Goal: Task Accomplishment & Management: Use online tool/utility

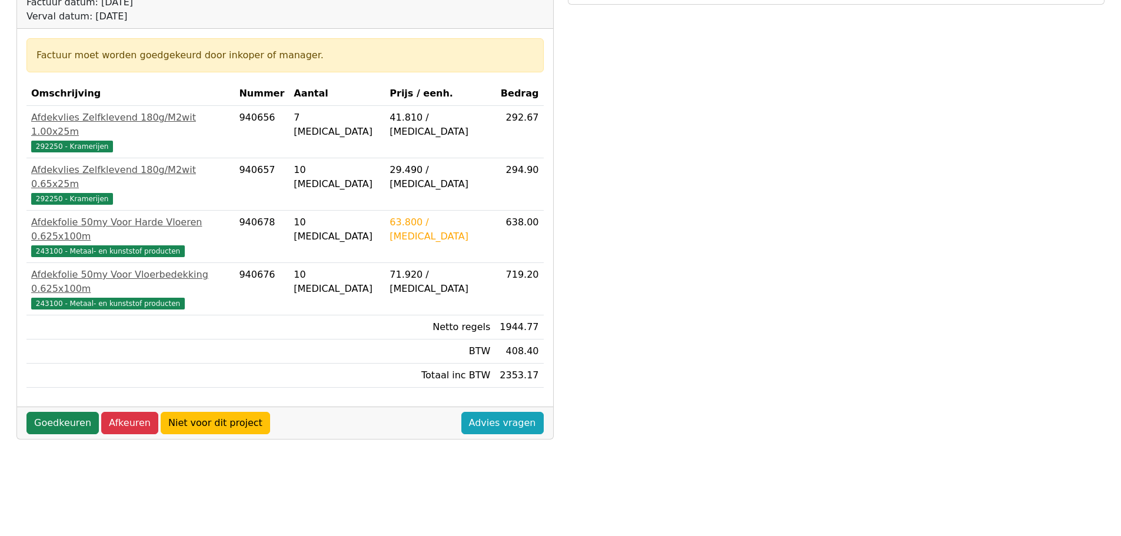
scroll to position [176, 0]
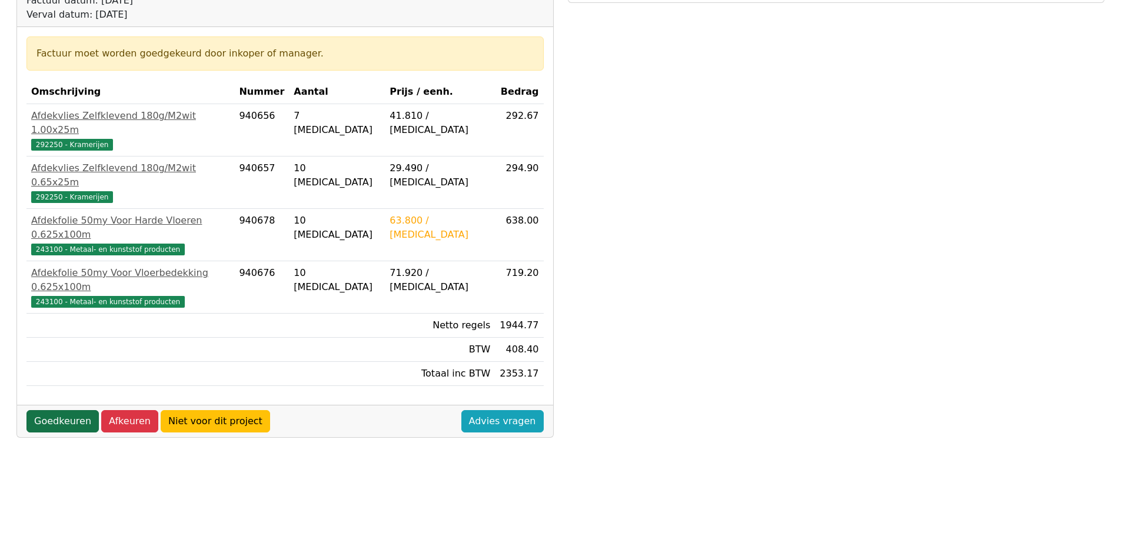
click at [55, 410] on link "Goedkeuren" at bounding box center [62, 421] width 72 height 22
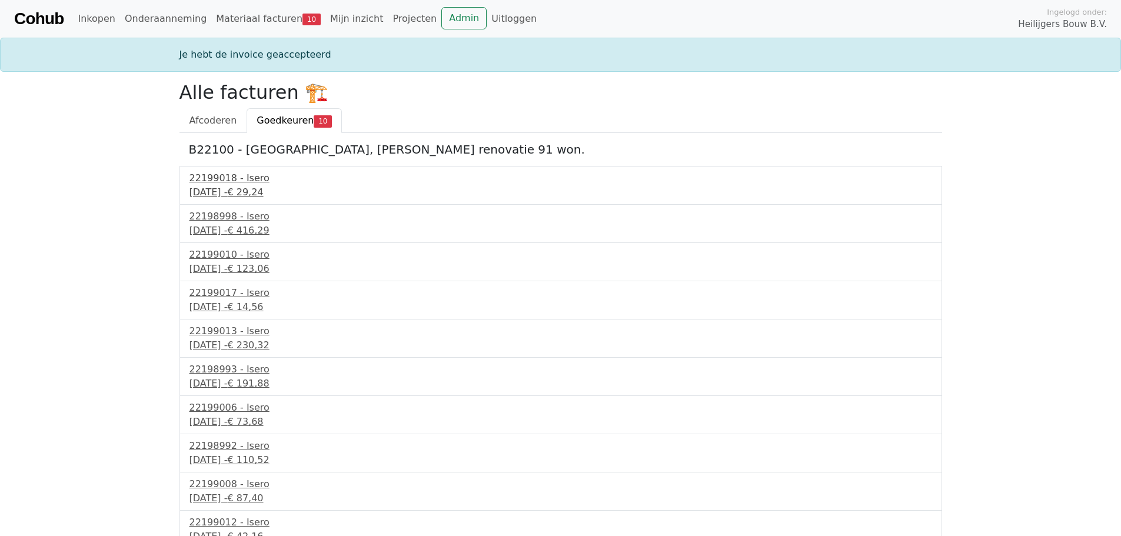
click at [254, 191] on div "9 september 2025 - € 29,24" at bounding box center [560, 192] width 742 height 14
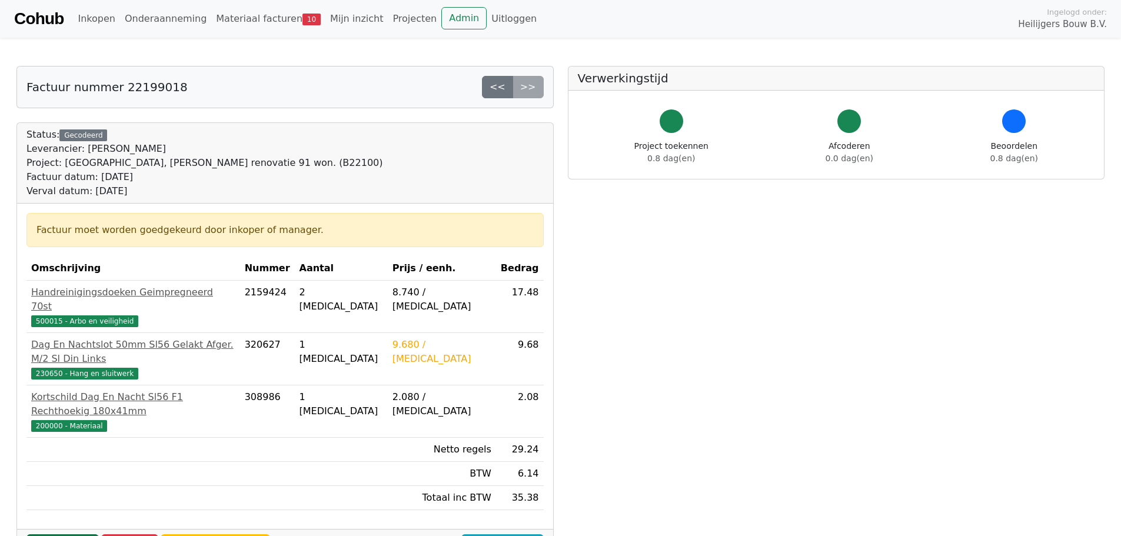
click at [64, 534] on link "Goedkeuren" at bounding box center [62, 545] width 72 height 22
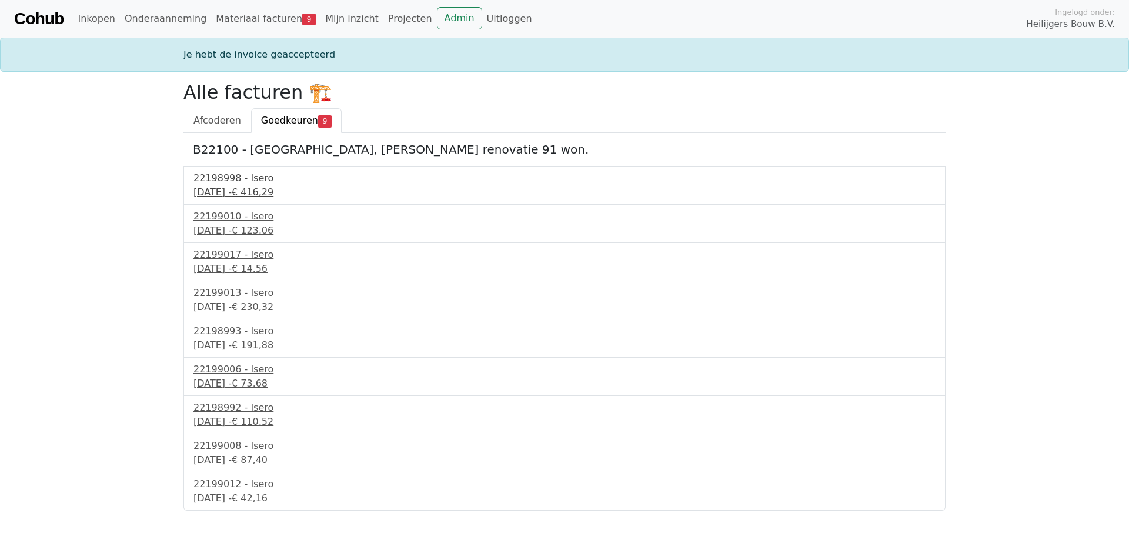
click at [276, 190] on div "9 september 2025 - € 416,29" at bounding box center [565, 192] width 742 height 14
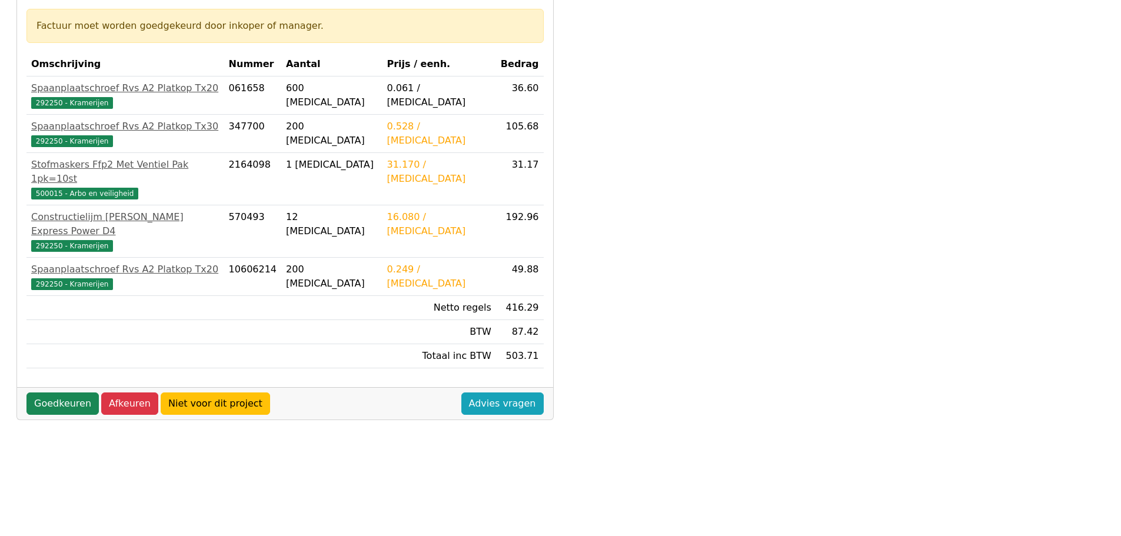
scroll to position [235, 0]
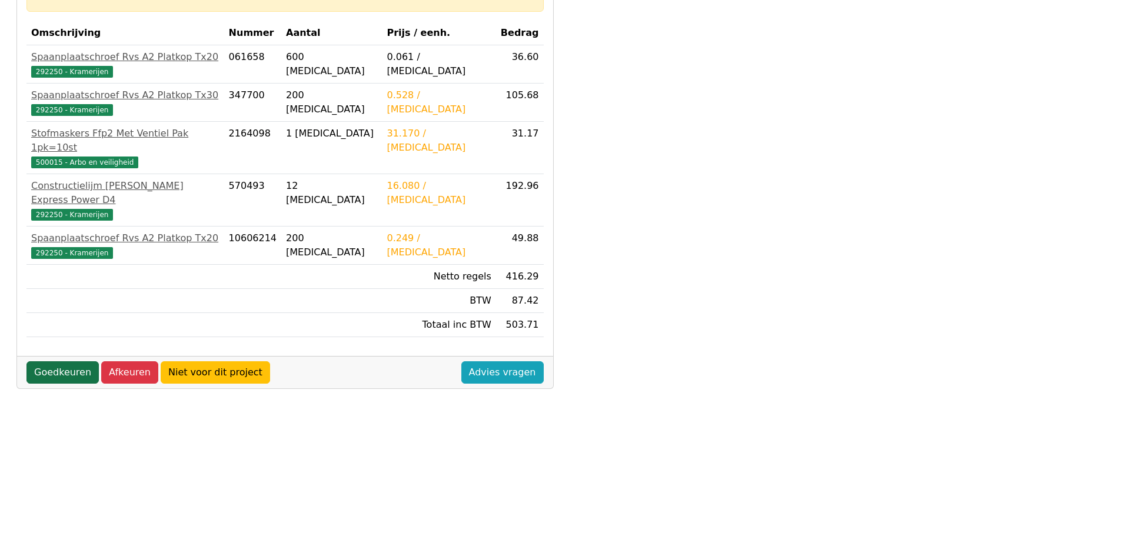
click at [72, 361] on link "Goedkeuren" at bounding box center [62, 372] width 72 height 22
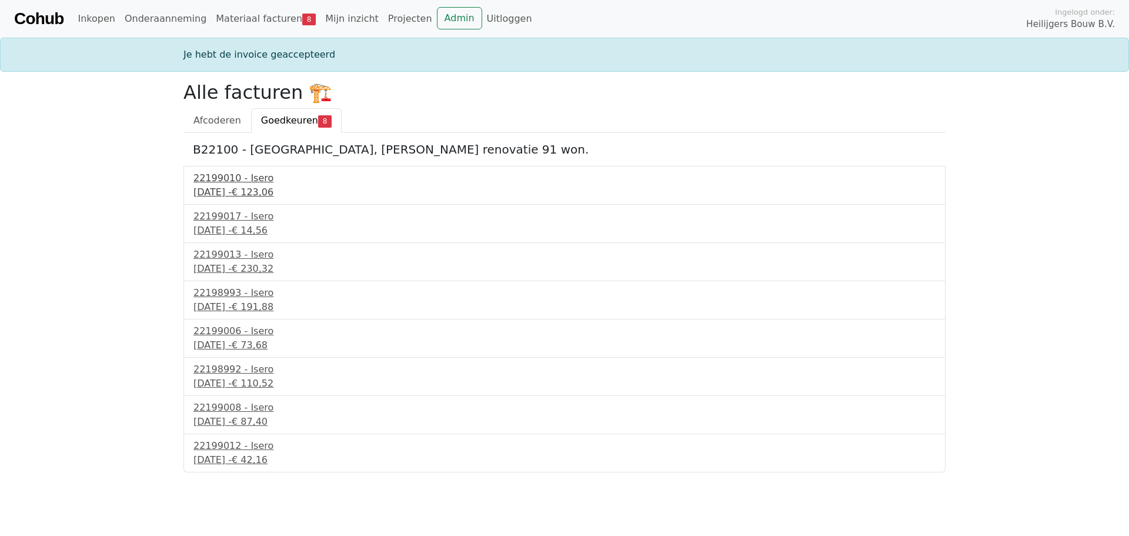
click at [228, 188] on div "9 september 2025 - € 123,06" at bounding box center [565, 192] width 742 height 14
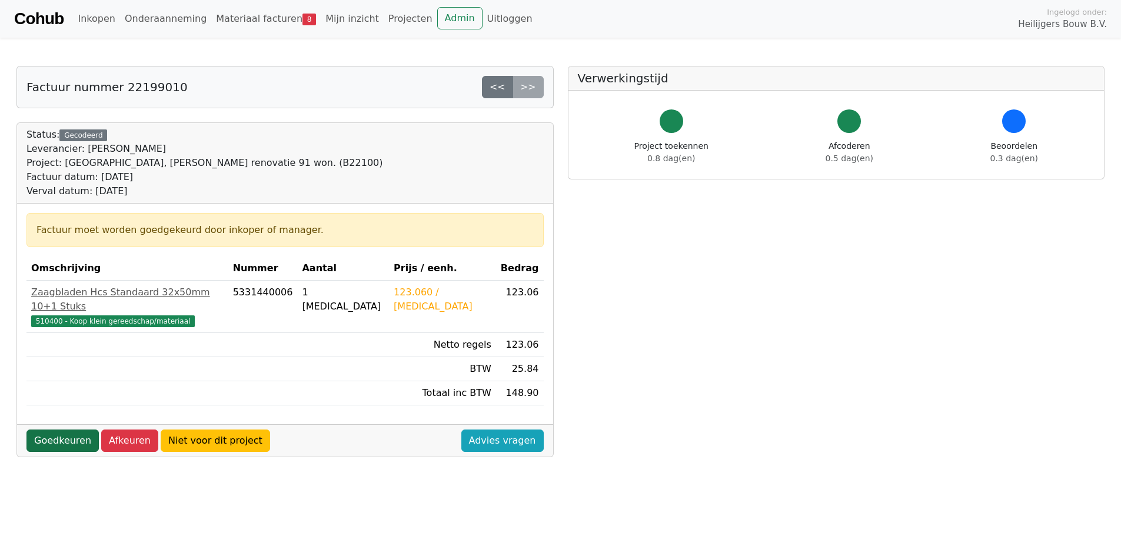
click at [72, 429] on link "Goedkeuren" at bounding box center [62, 440] width 72 height 22
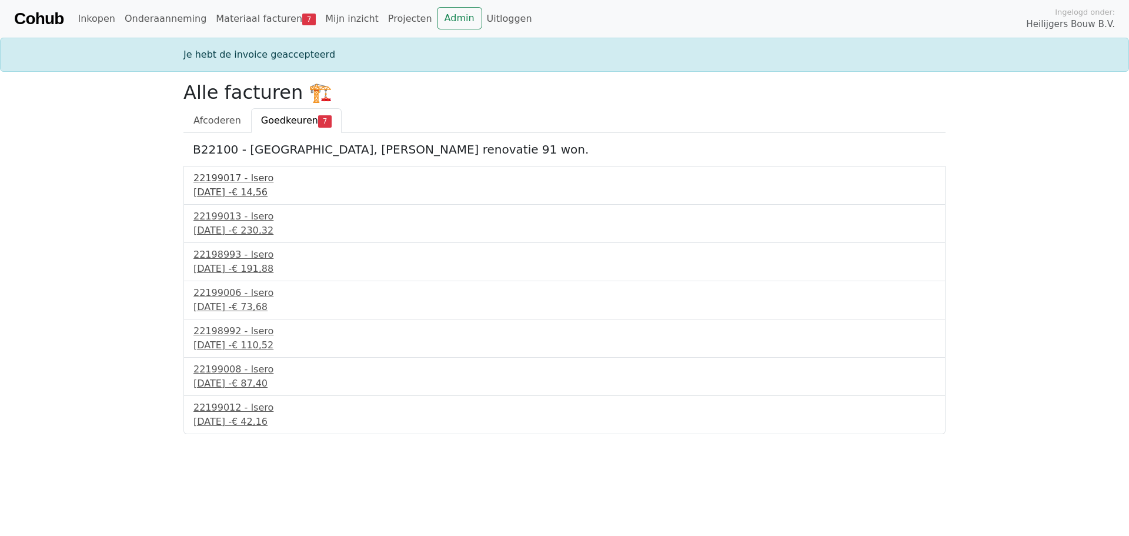
click at [269, 186] on div "9 september 2025 - € 14,56" at bounding box center [565, 192] width 742 height 14
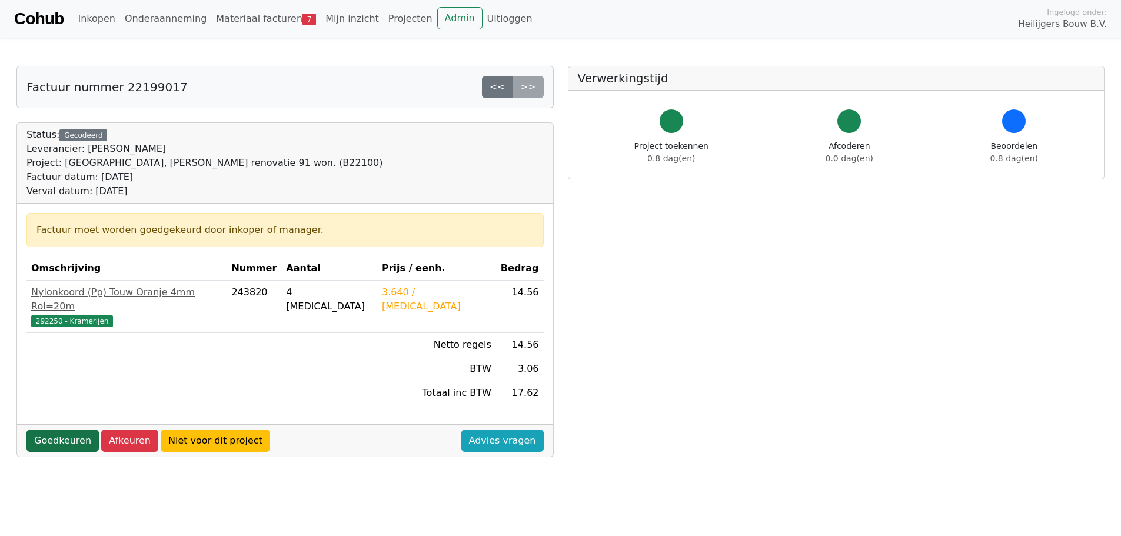
click at [71, 429] on link "Goedkeuren" at bounding box center [62, 440] width 72 height 22
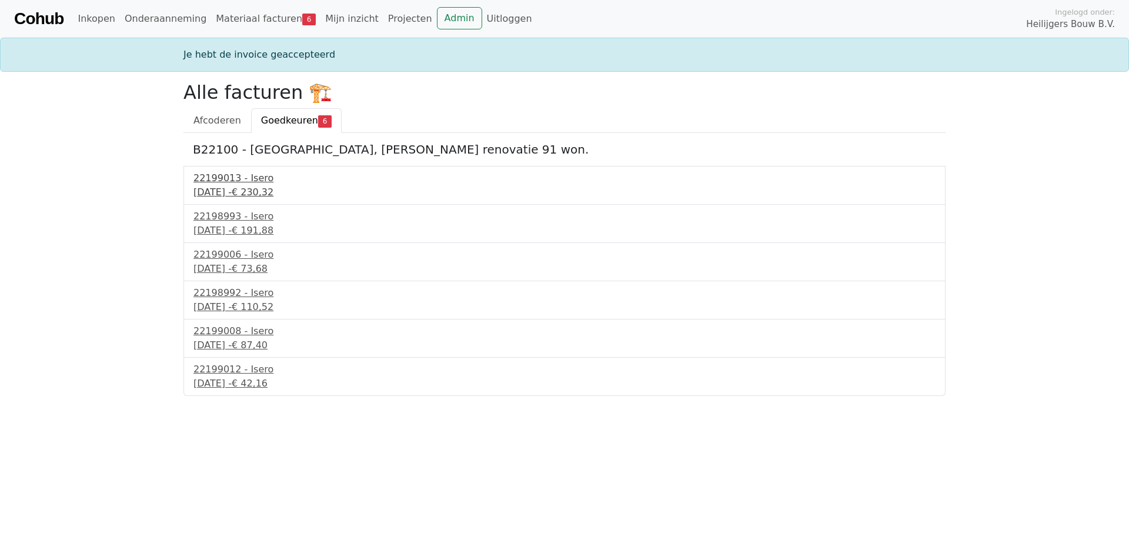
click at [272, 194] on div "9 september 2025 - € 230,32" at bounding box center [565, 192] width 742 height 14
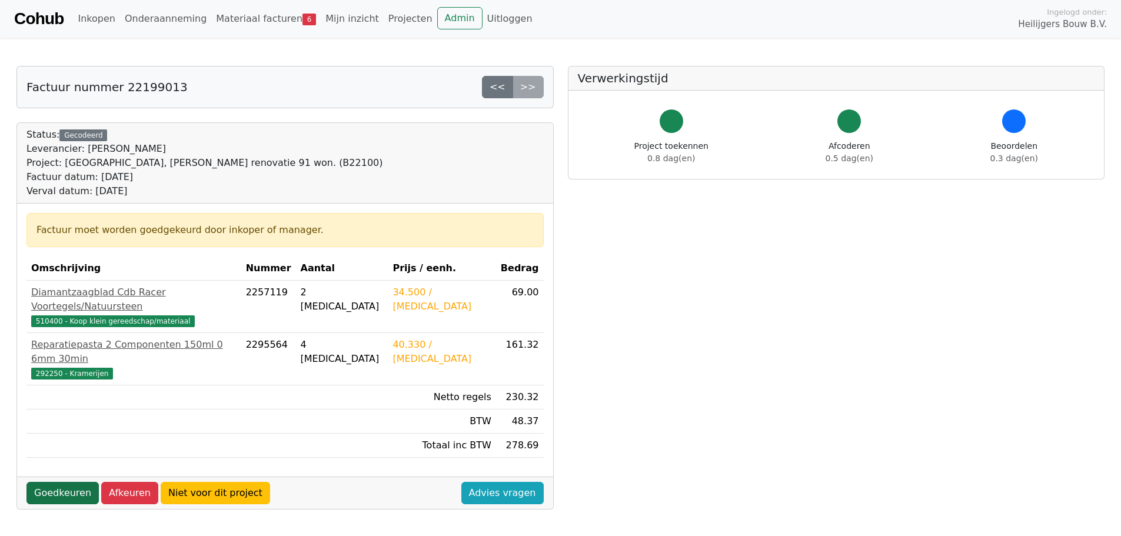
click at [68, 482] on link "Goedkeuren" at bounding box center [62, 493] width 72 height 22
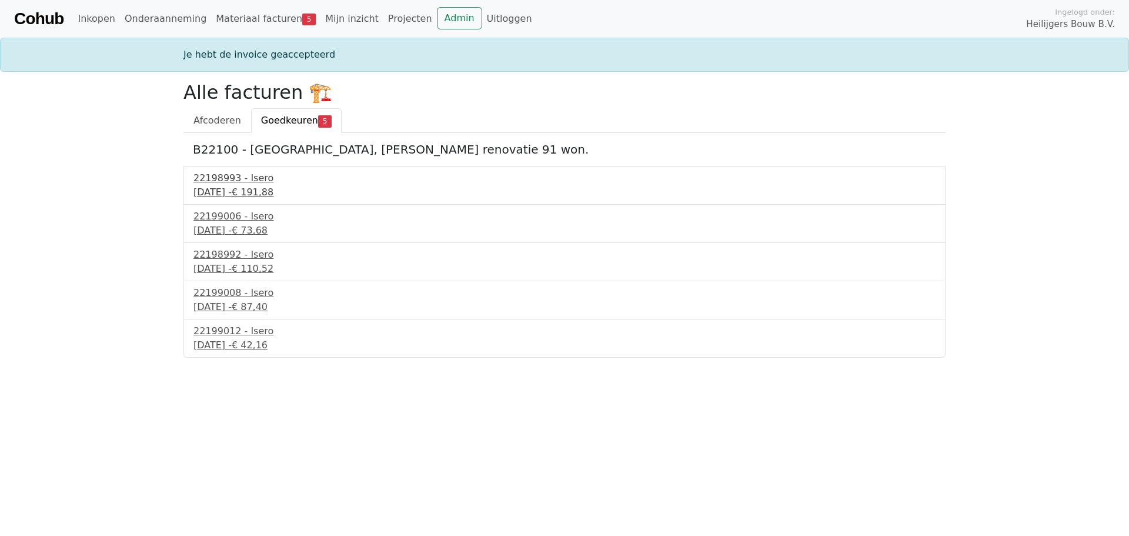
click at [272, 188] on div "[DATE] - € 191,88" at bounding box center [565, 192] width 742 height 14
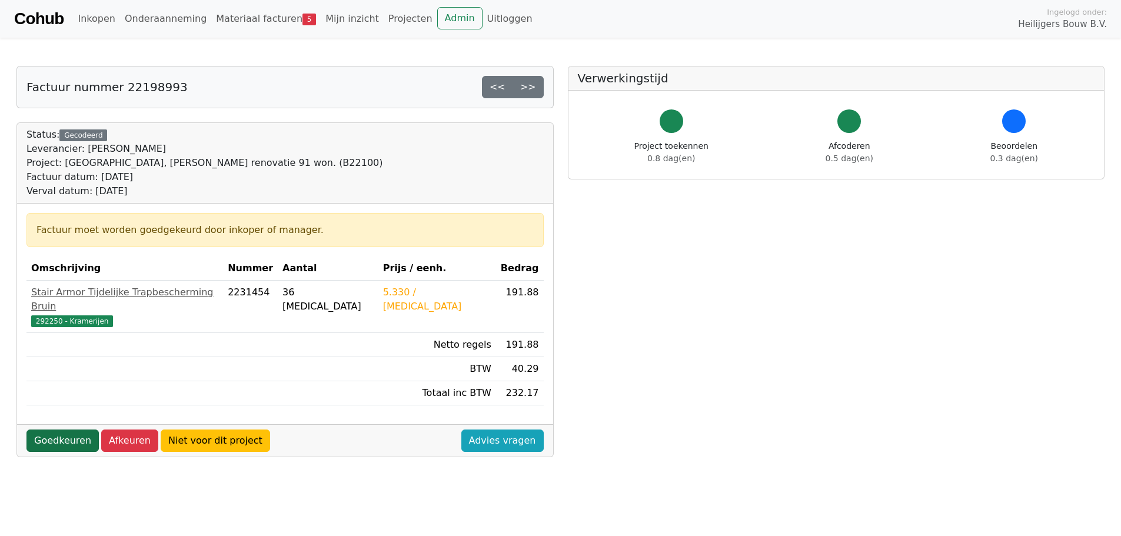
click at [68, 429] on link "Goedkeuren" at bounding box center [62, 440] width 72 height 22
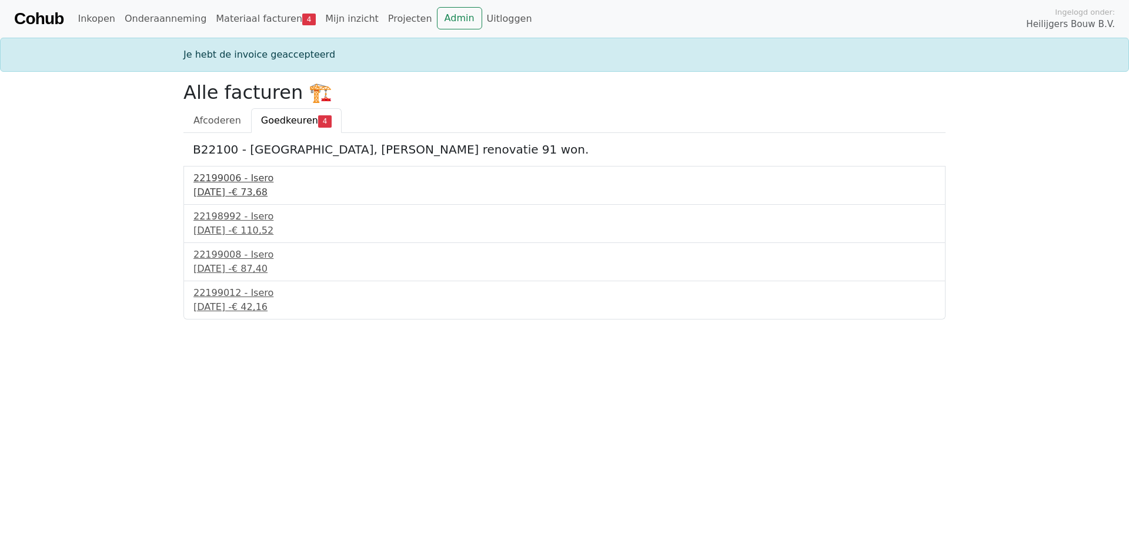
click at [229, 175] on div "22199006 - Isero" at bounding box center [565, 178] width 742 height 14
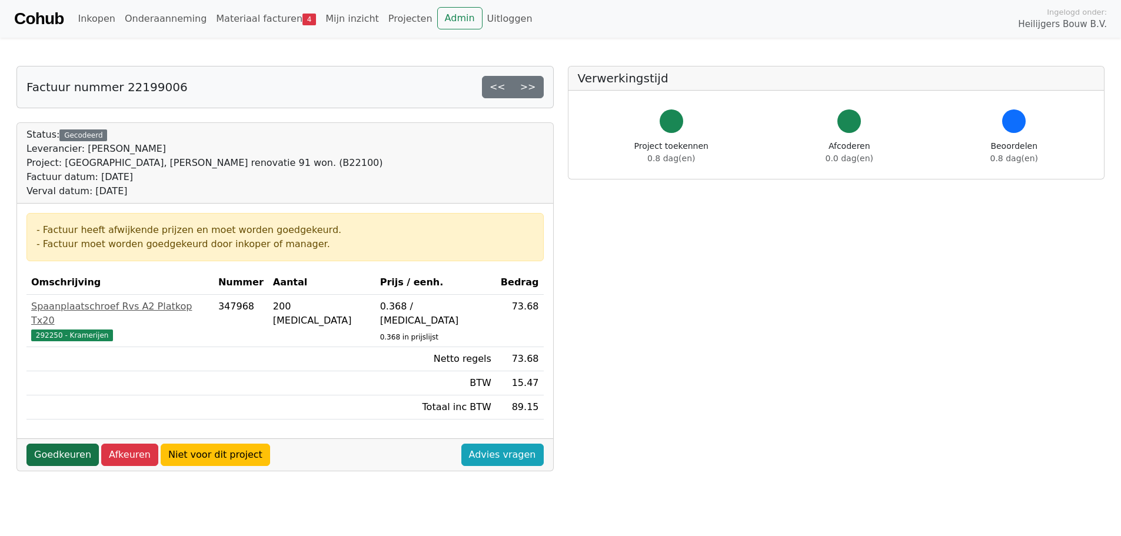
click at [69, 443] on link "Goedkeuren" at bounding box center [62, 454] width 72 height 22
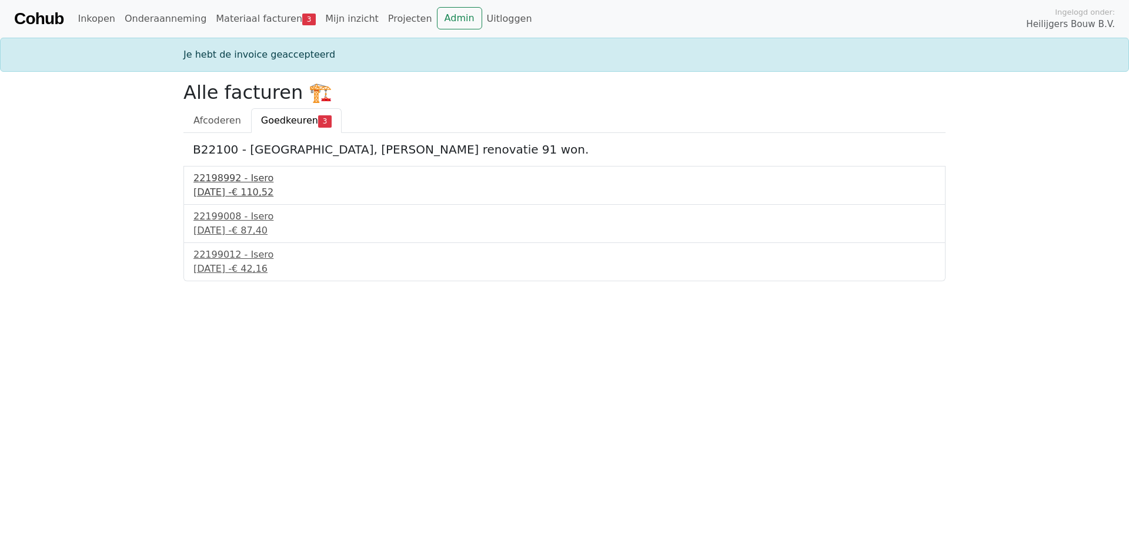
click at [234, 178] on div "22198992 - Isero" at bounding box center [565, 178] width 742 height 14
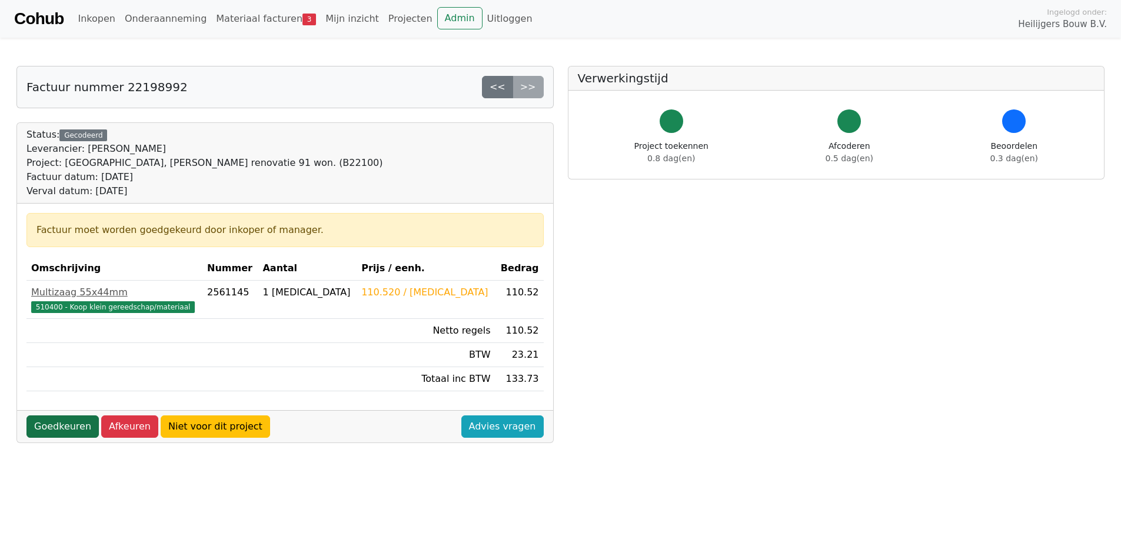
click at [69, 427] on link "Goedkeuren" at bounding box center [62, 426] width 72 height 22
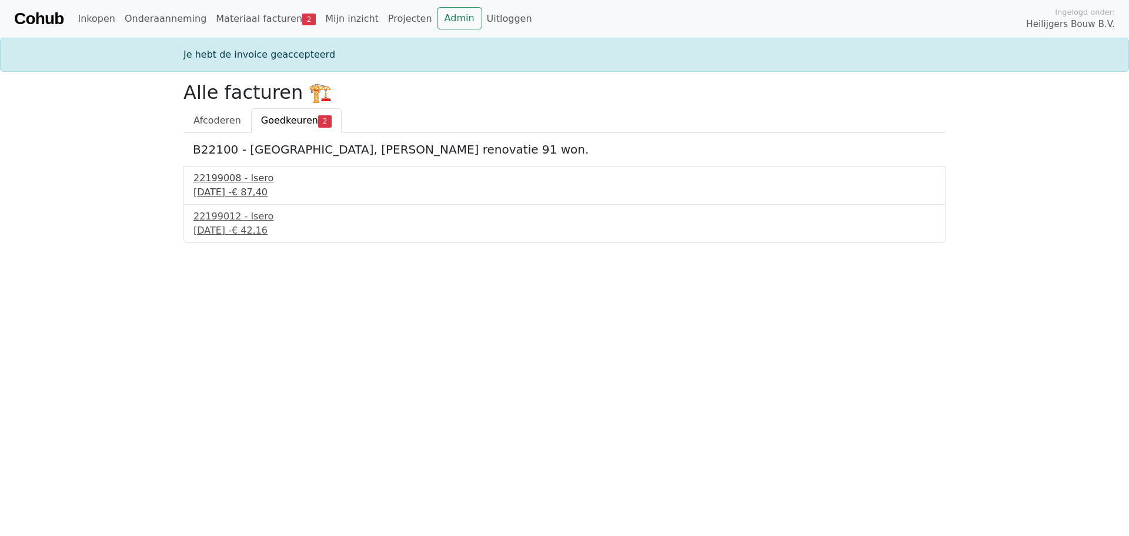
click at [231, 188] on div "9 september 2025 - € 87,40" at bounding box center [565, 192] width 742 height 14
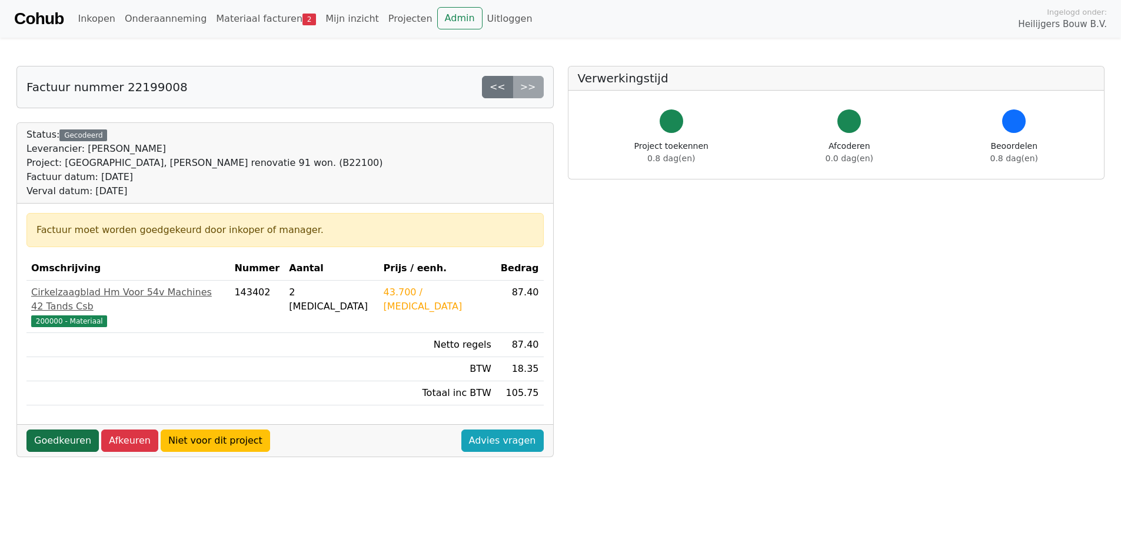
click at [56, 429] on link "Goedkeuren" at bounding box center [62, 440] width 72 height 22
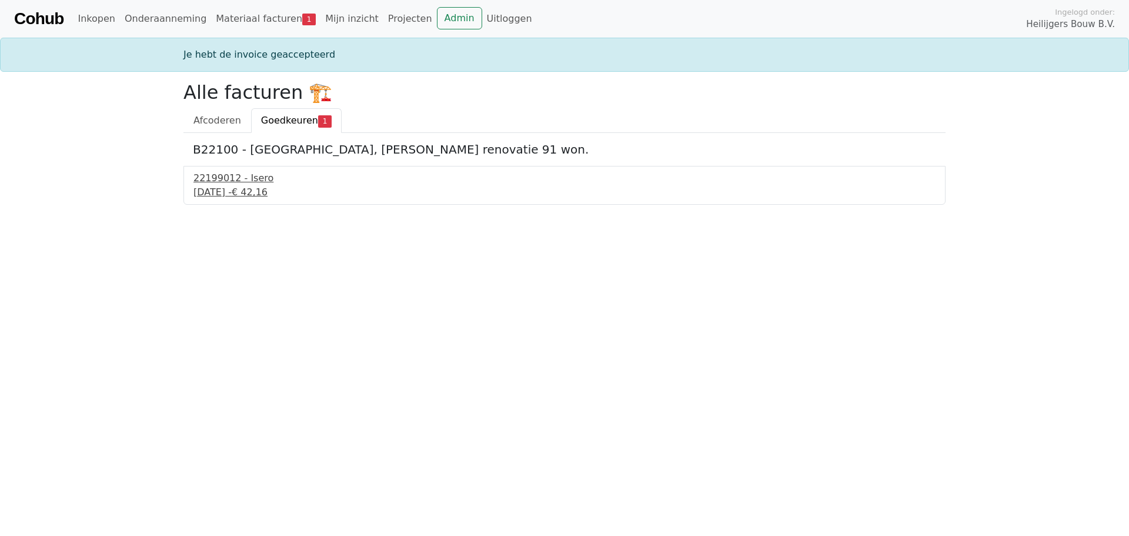
click at [254, 195] on div "[DATE] - € 42,16" at bounding box center [565, 192] width 742 height 14
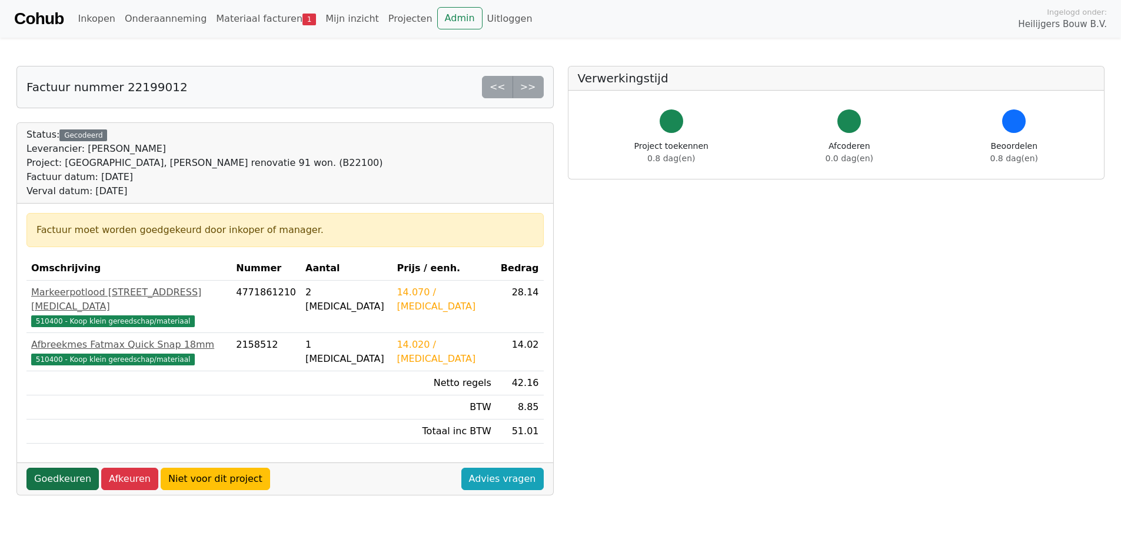
click at [62, 468] on link "Goedkeuren" at bounding box center [62, 479] width 72 height 22
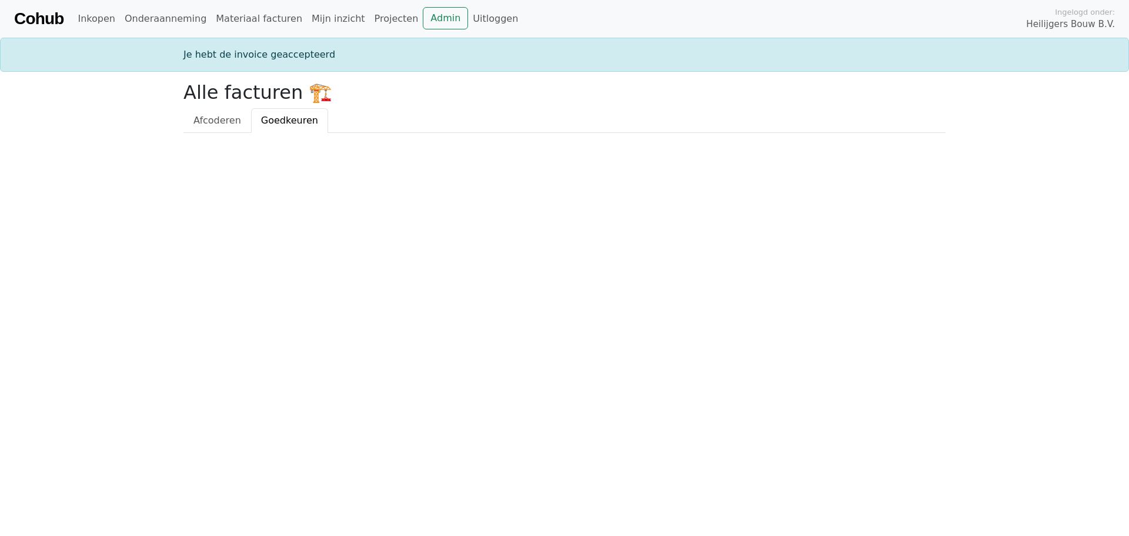
click at [322, 133] on html "Cohub Inkopen Onderaanneming Materiaal facturen Mijn inzicht Projecten Admin Ui…" at bounding box center [564, 66] width 1129 height 133
